Goal: Information Seeking & Learning: Understand process/instructions

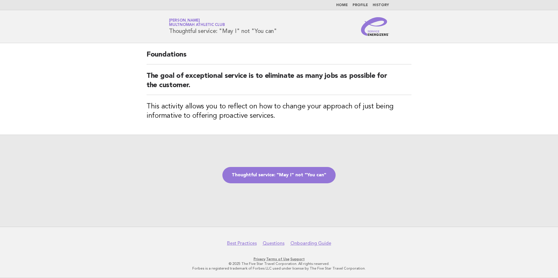
click at [270, 186] on div "Thoughtful service: "May I" not "You can"" at bounding box center [279, 181] width 558 height 92
click at [270, 179] on link "Thoughtful service: "May I" not "You can"" at bounding box center [278, 175] width 113 height 16
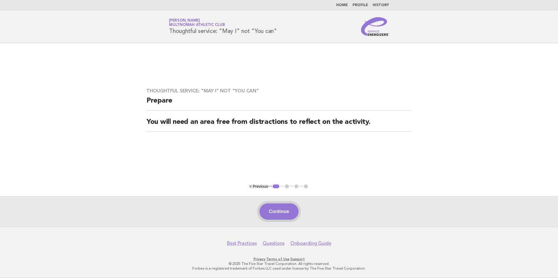
click at [284, 210] on button "Continue" at bounding box center [278, 212] width 39 height 16
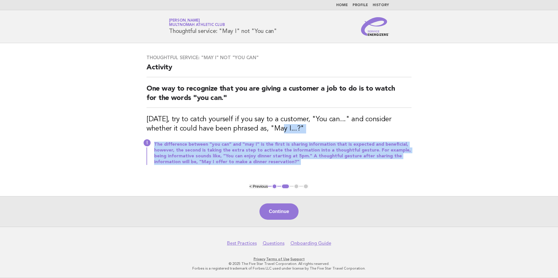
drag, startPoint x: 258, startPoint y: 130, endPoint x: 231, endPoint y: 198, distance: 72.7
click at [231, 198] on main "Thoughtful service: "May I" not "You can" Activity One way to recognize that yo…" at bounding box center [279, 135] width 558 height 184
click at [203, 147] on p "The difference between "you can" and "may I" is the first is sharing informatio…" at bounding box center [282, 153] width 257 height 23
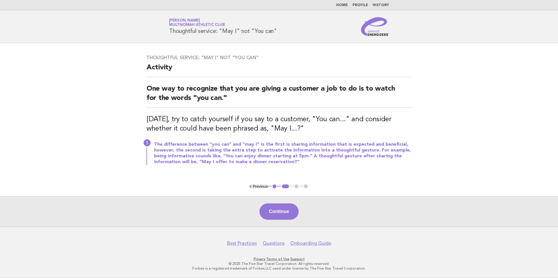
click at [301, 115] on div "Thoughtful service: "May I" not "You can" Activity One way to recognize that yo…" at bounding box center [278, 113] width 279 height 131
click at [284, 205] on button "Continue" at bounding box center [278, 212] width 39 height 16
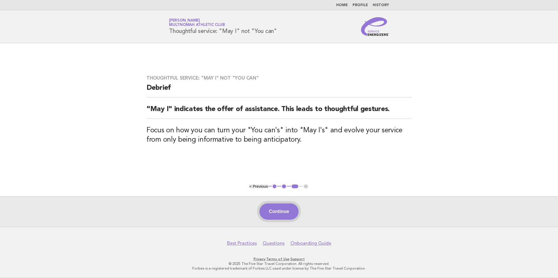
click at [276, 218] on button "Continue" at bounding box center [278, 212] width 39 height 16
